Goal: Obtain resource: Download file/media

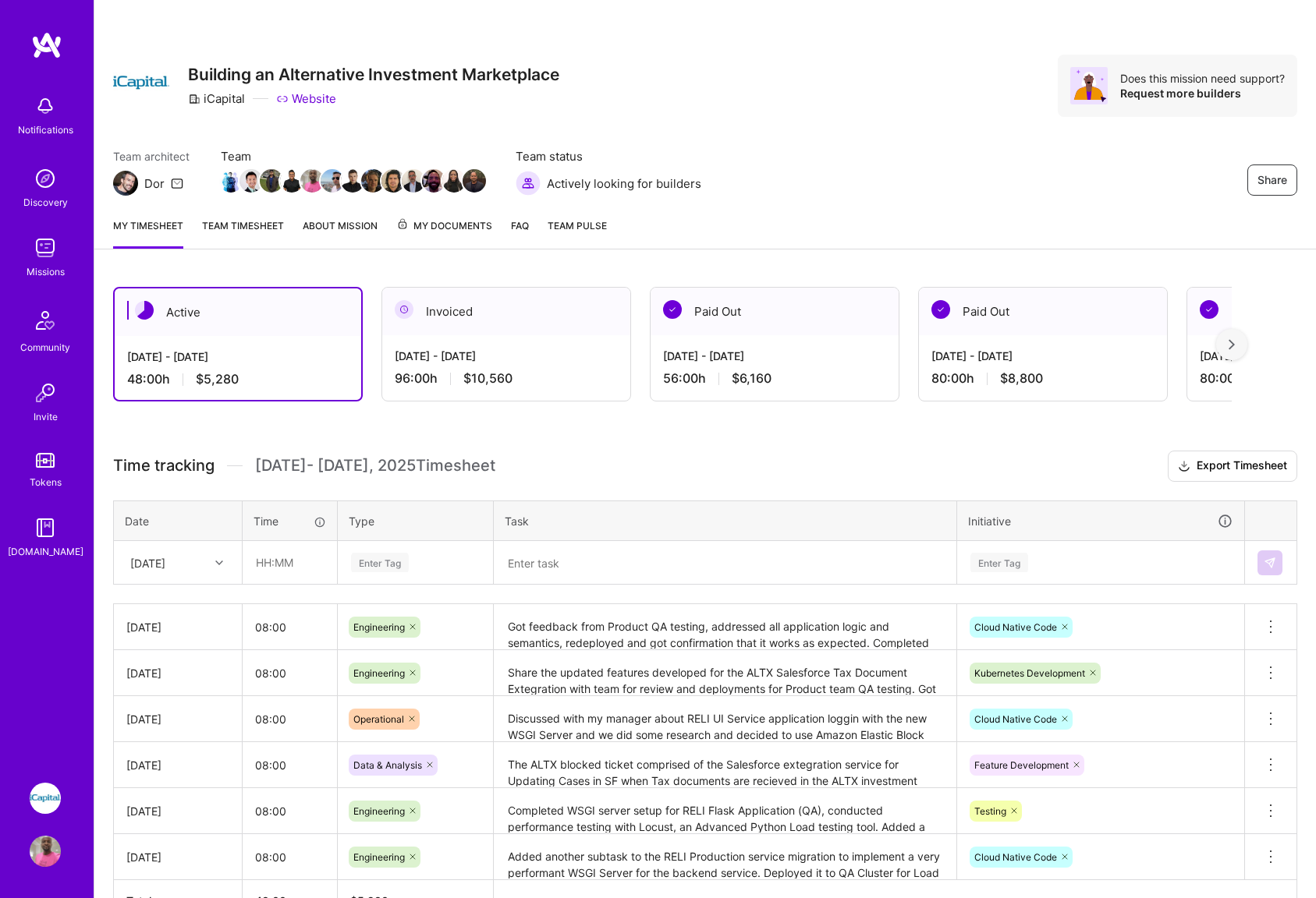
scroll to position [101, 0]
click at [423, 221] on span "My Documents" at bounding box center [443, 226] width 96 height 17
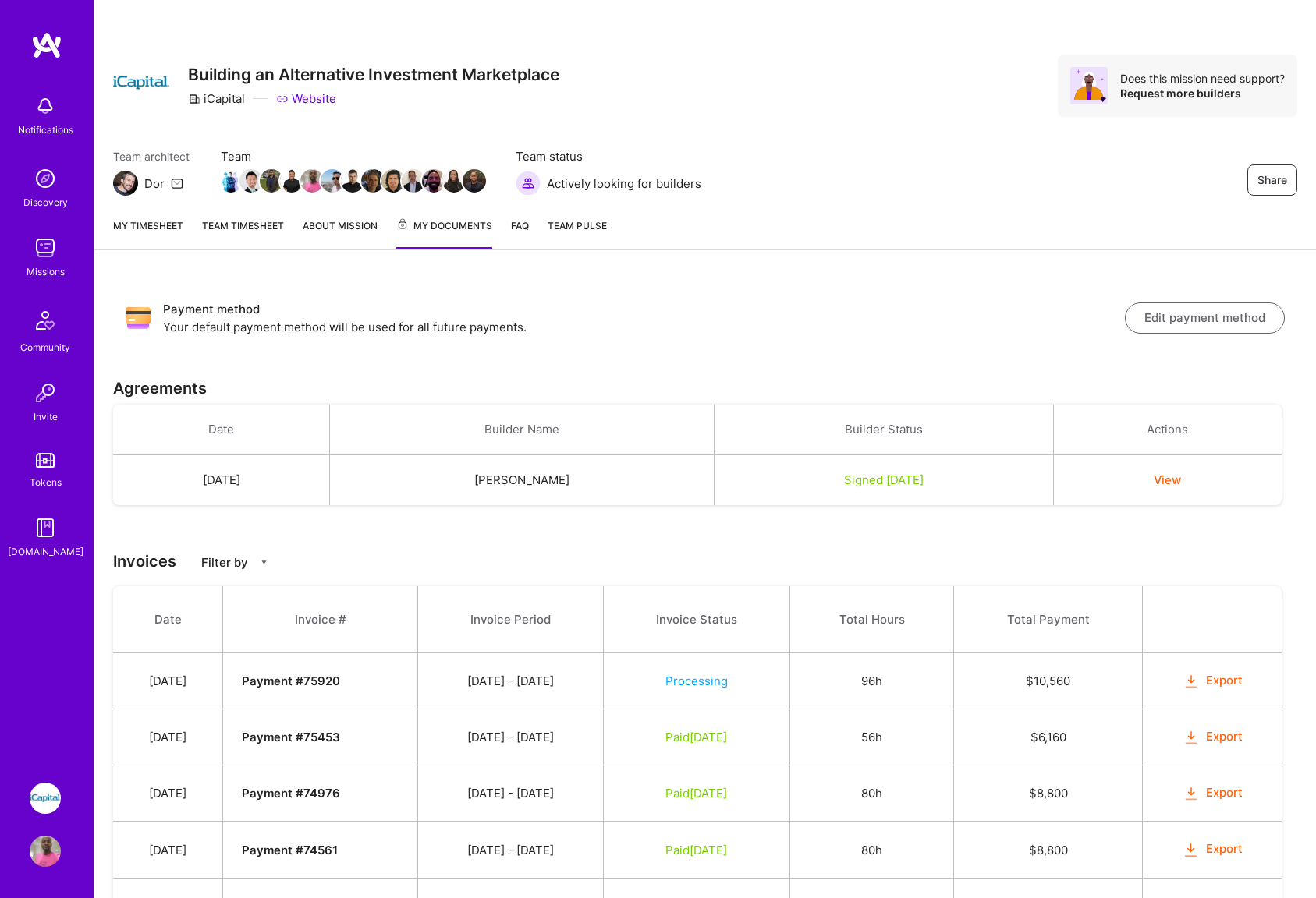
scroll to position [101, 0]
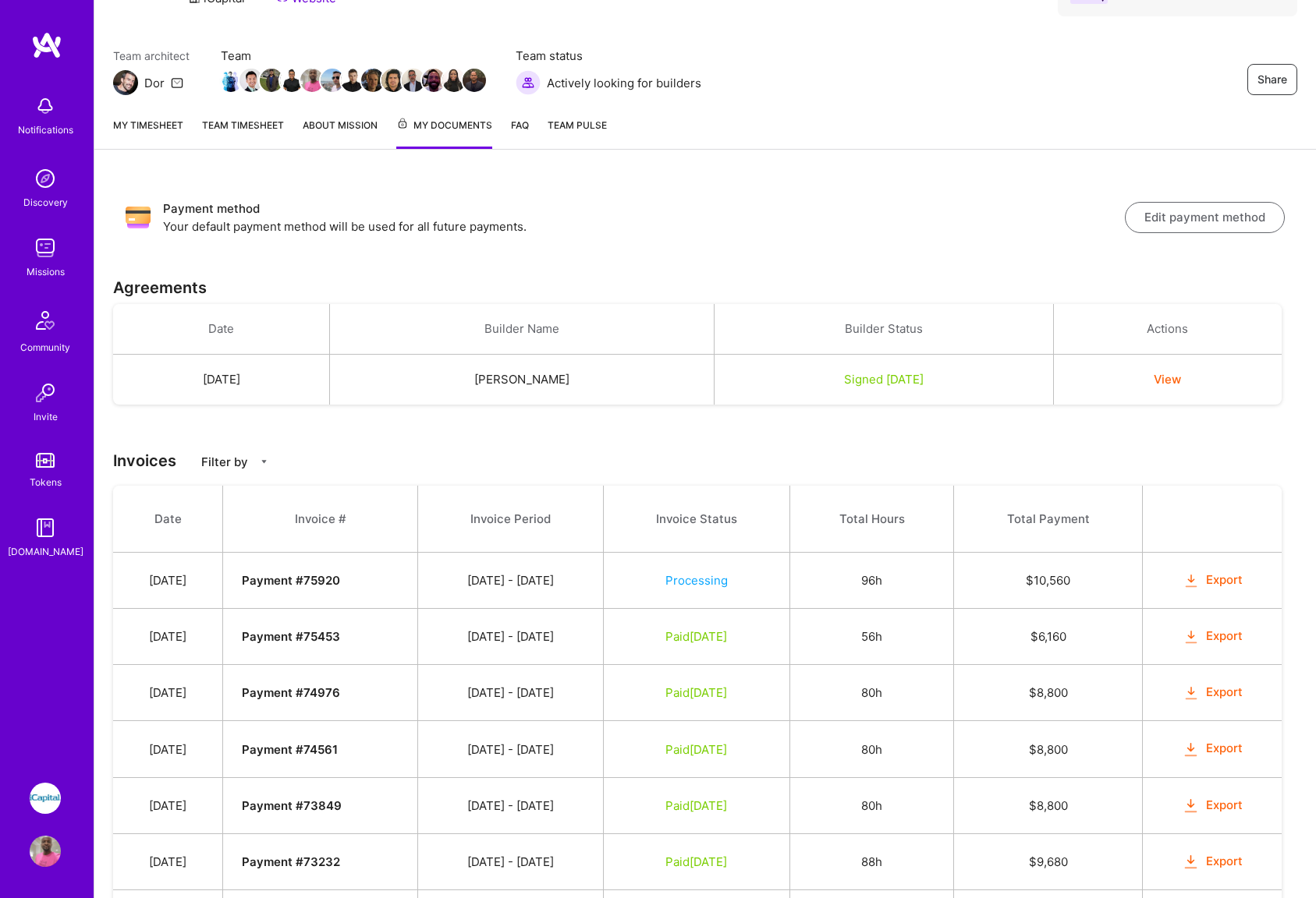
click at [1180, 381] on button "View" at bounding box center [1167, 378] width 28 height 16
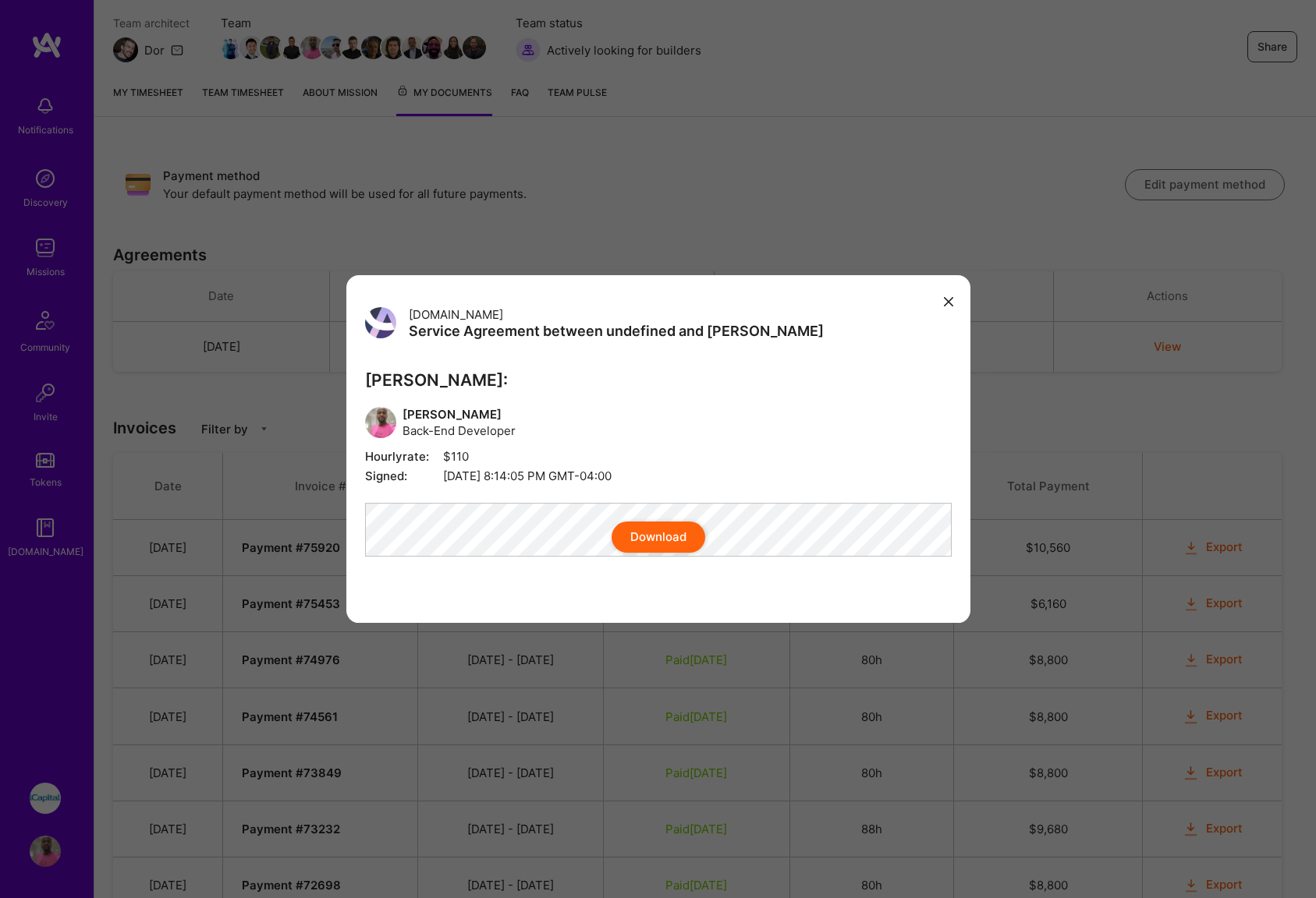
scroll to position [134, 0]
click at [644, 550] on button "Download" at bounding box center [658, 537] width 93 height 31
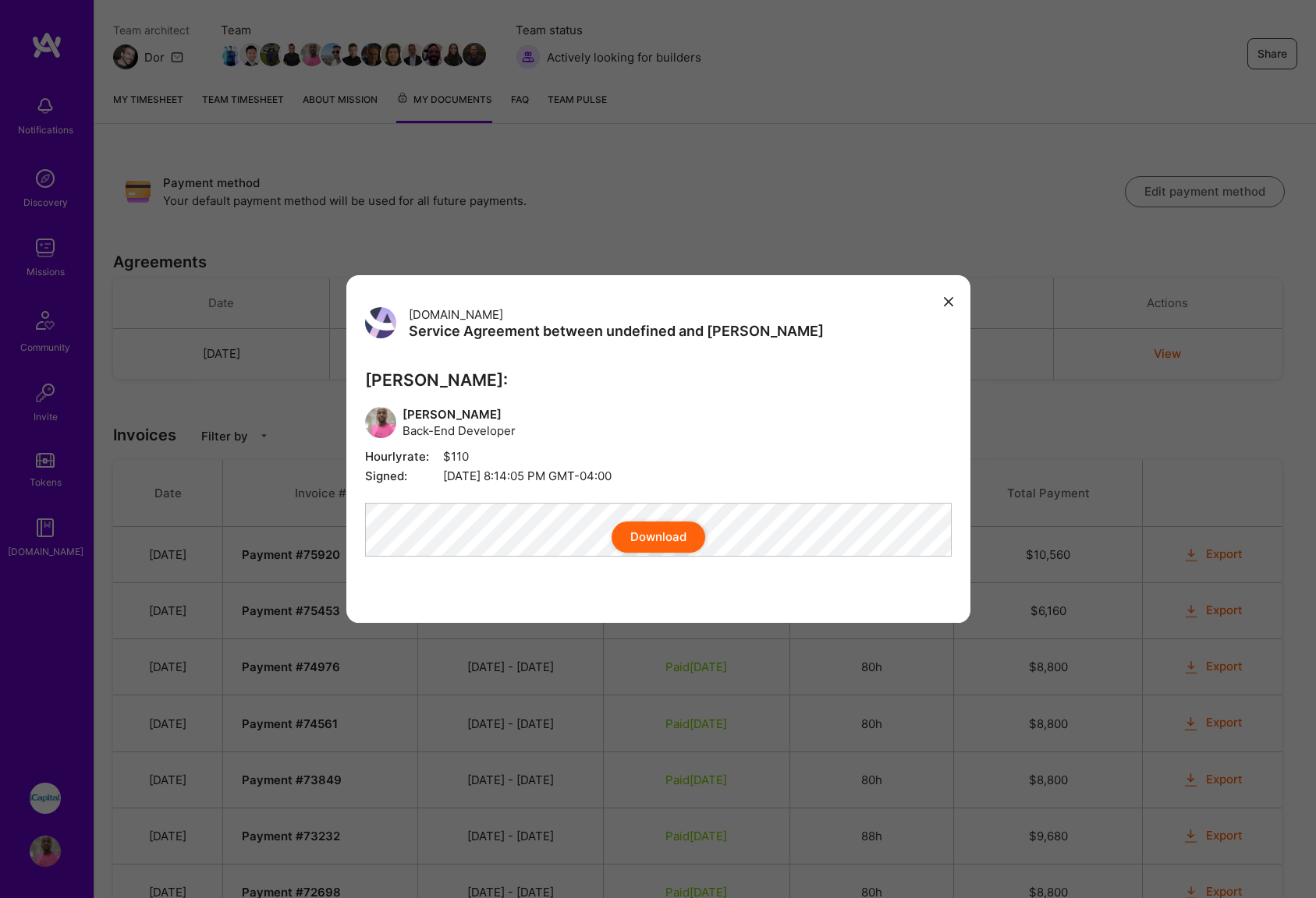
scroll to position [131, 0]
click at [956, 297] on button "modal" at bounding box center [949, 300] width 19 height 26
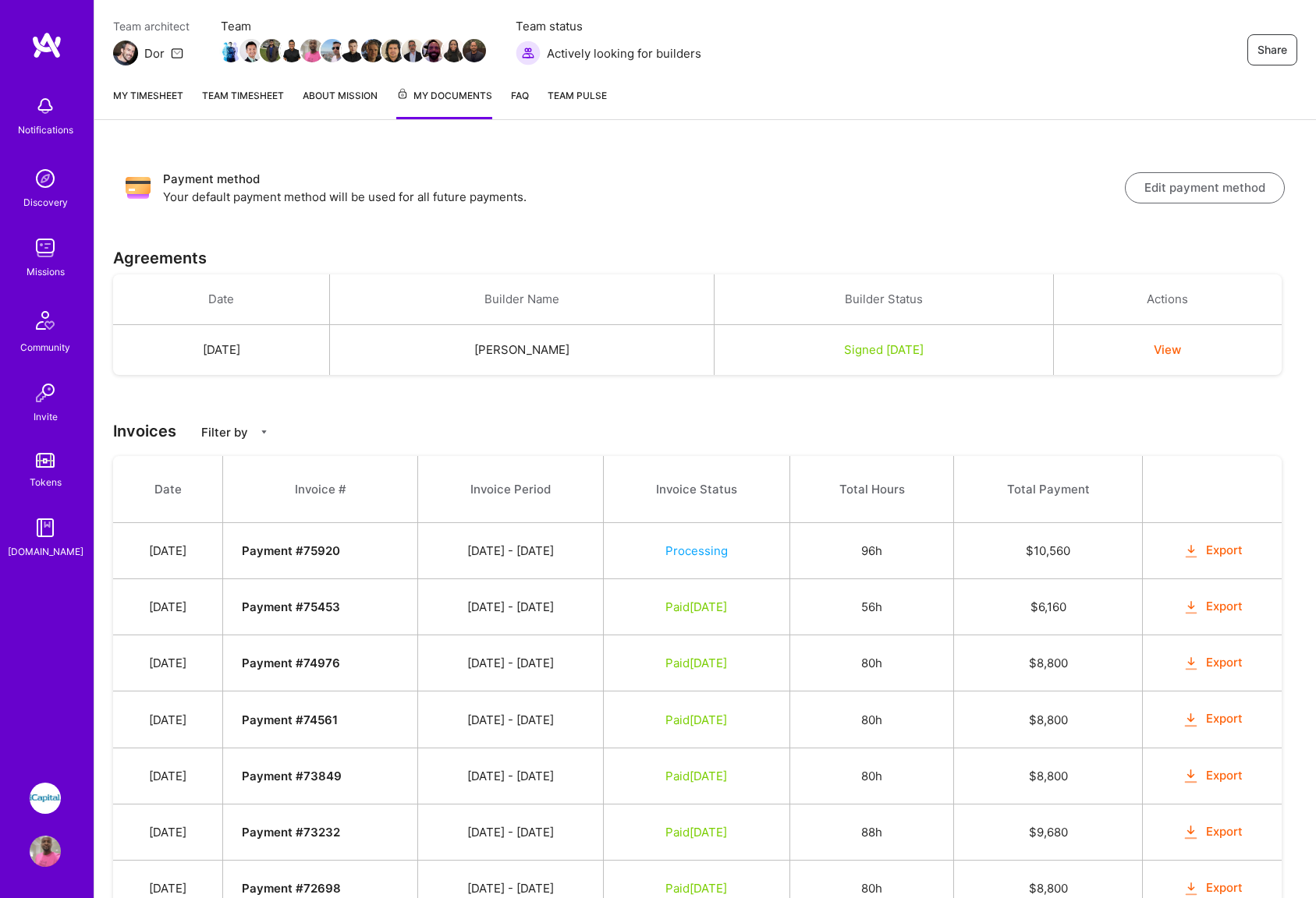
click at [151, 96] on link "My timesheet" at bounding box center [149, 104] width 71 height 32
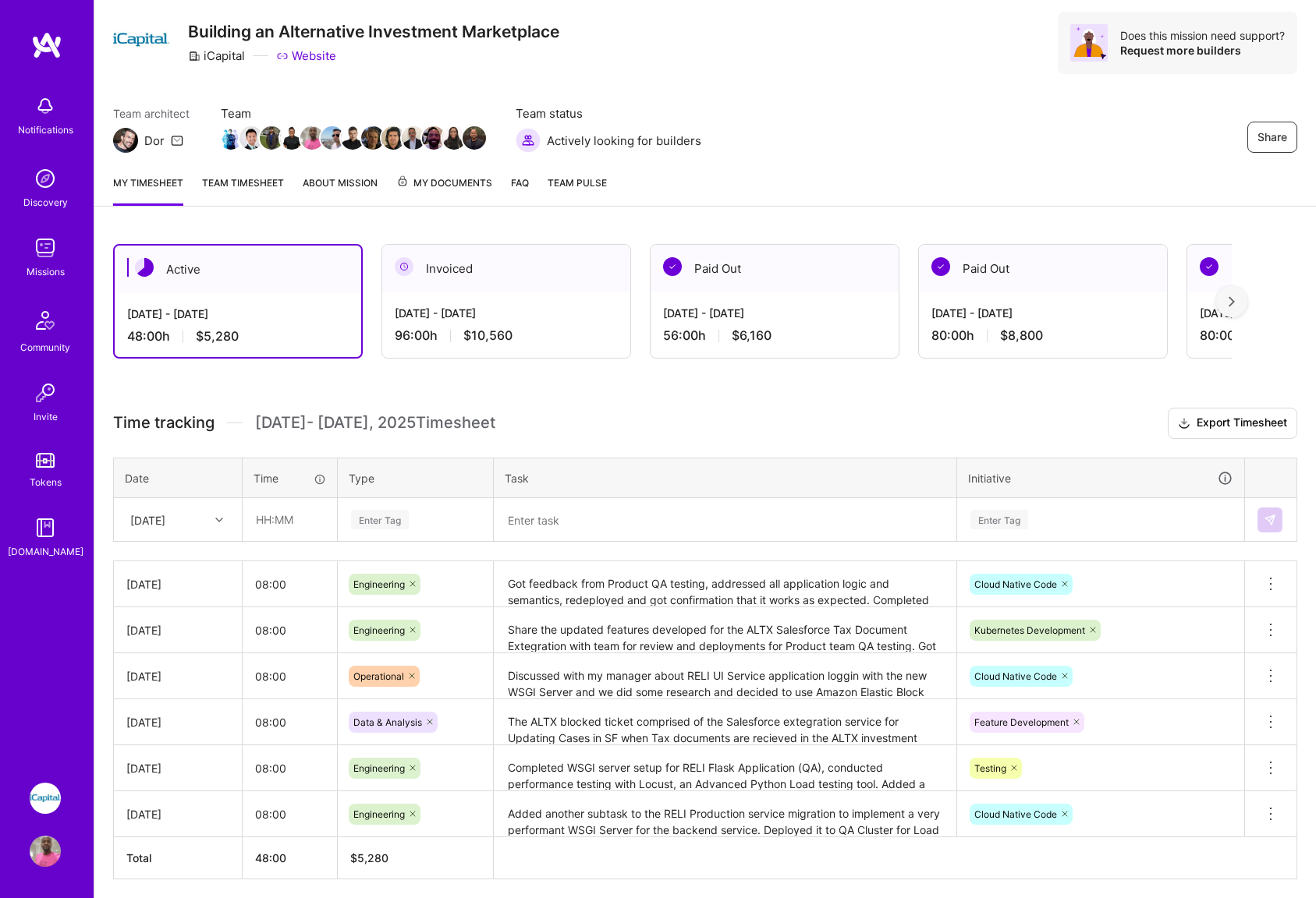
scroll to position [101, 0]
